Goal: Information Seeking & Learning: Understand process/instructions

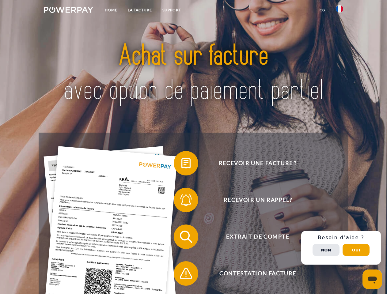
click at [68, 11] on img at bounding box center [68, 10] width 49 height 6
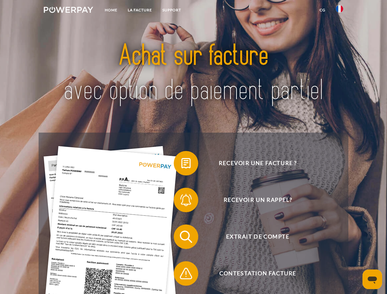
click at [340, 11] on img at bounding box center [339, 8] width 7 height 7
click at [322, 10] on link "CG" at bounding box center [322, 10] width 16 height 11
click at [181, 165] on span at bounding box center [177, 163] width 31 height 31
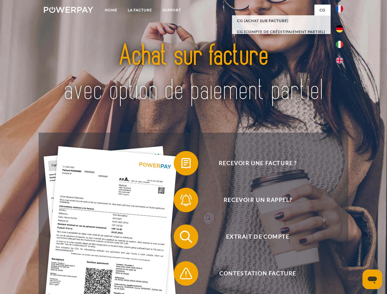
click at [181, 201] on span at bounding box center [177, 200] width 31 height 31
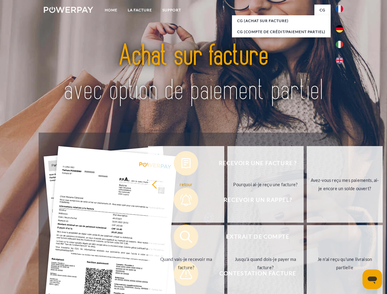
click at [227, 238] on link "Jusqu'à quand dois-je payer ma facture?" at bounding box center [265, 263] width 76 height 77
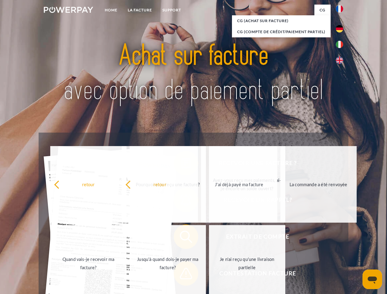
click at [181, 275] on span at bounding box center [177, 273] width 31 height 31
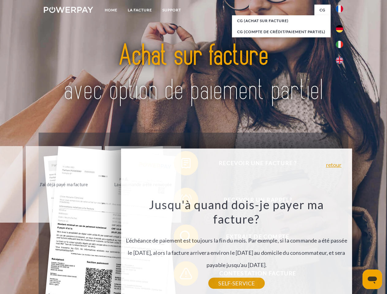
click at [341, 248] on div "Recevoir une facture ? Recevoir un rappel? Extrait de compte retour" at bounding box center [194, 255] width 310 height 245
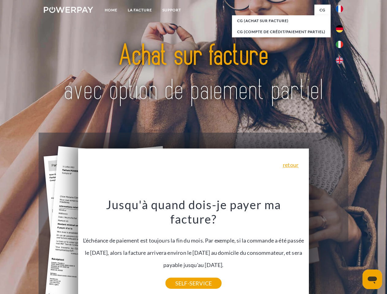
click at [326, 249] on span "Extrait de compte" at bounding box center [258, 237] width 150 height 25
click at [356, 250] on header "Home LA FACTURE Support" at bounding box center [193, 211] width 387 height 423
